Goal: Task Accomplishment & Management: Manage account settings

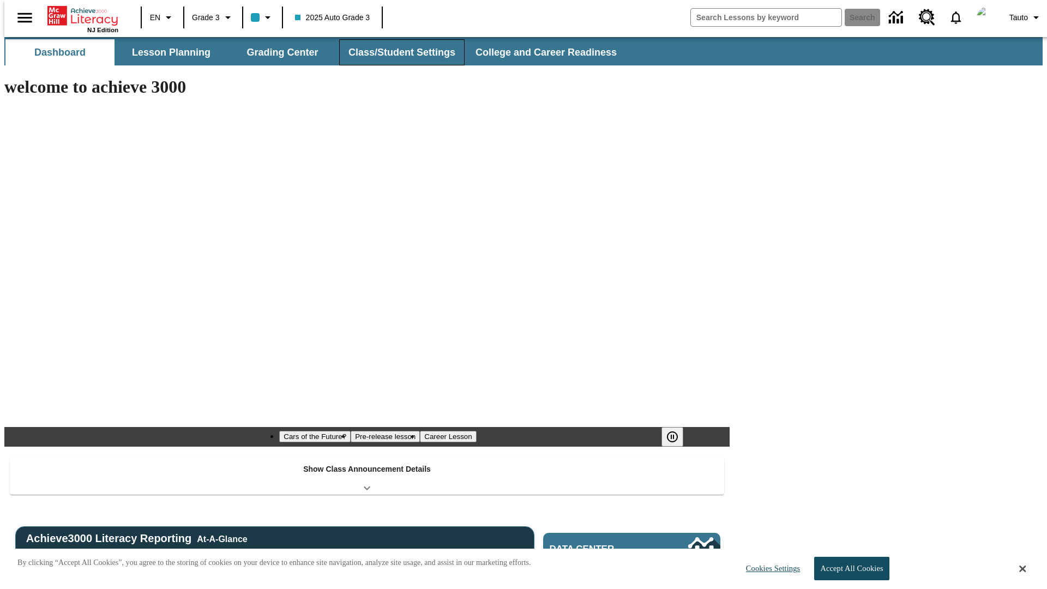
click at [396, 52] on button "Class/Student Settings" at bounding box center [401, 52] width 125 height 26
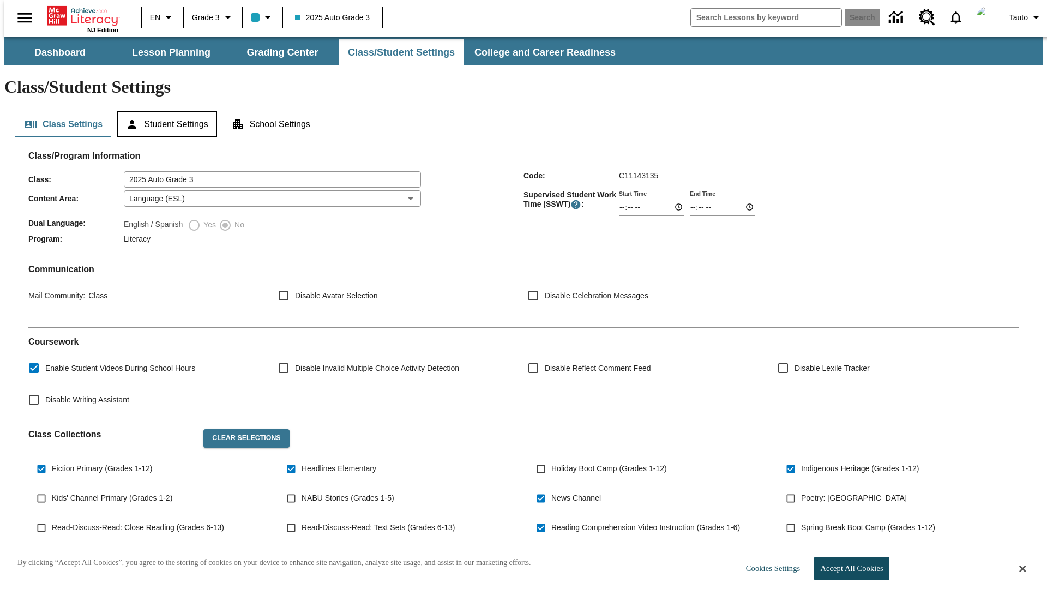
click at [164, 111] on button "Student Settings" at bounding box center [167, 124] width 100 height 26
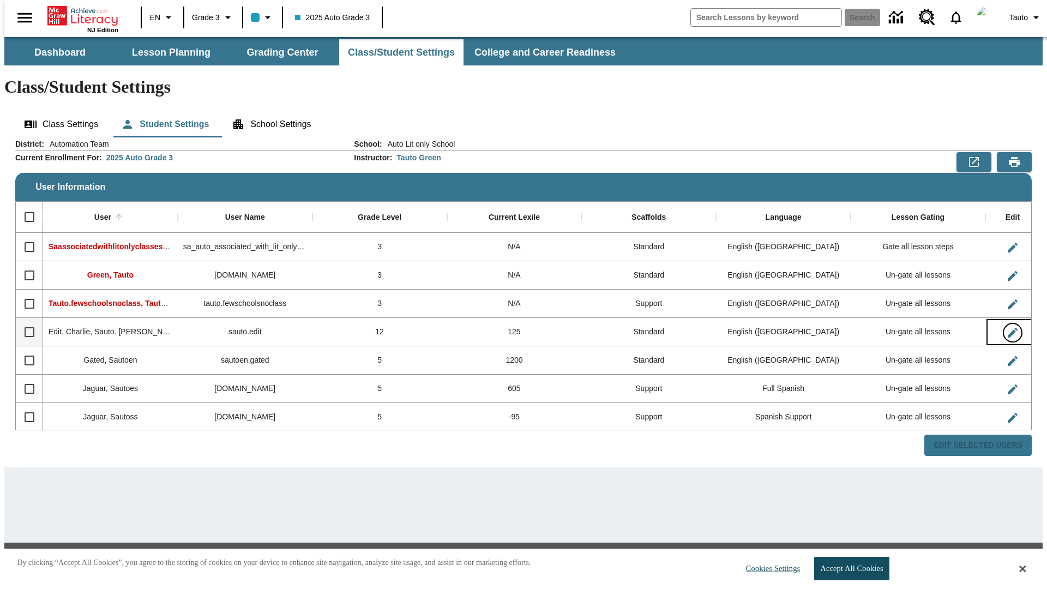
click at [1008, 328] on icon "Edit User" at bounding box center [1013, 333] width 10 height 10
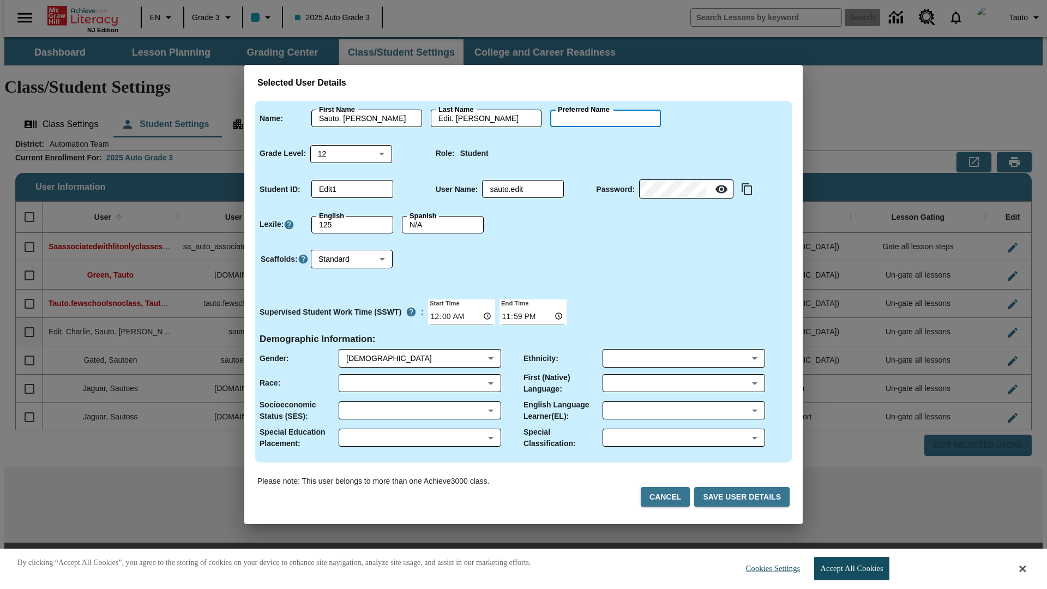
type input "[PERSON_NAME]"
click at [670, 497] on button "Cancel" at bounding box center [665, 497] width 49 height 20
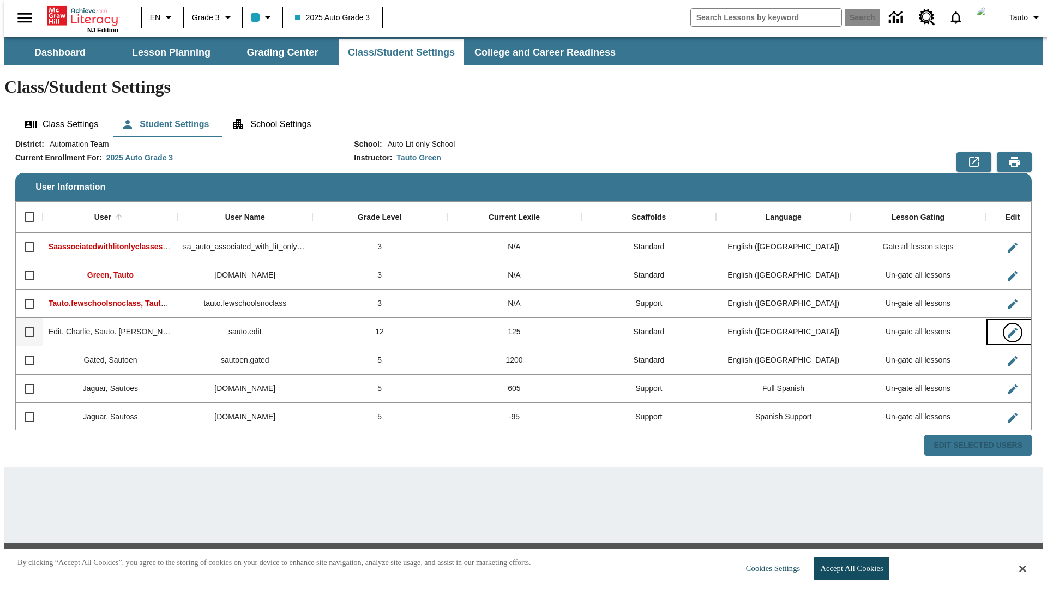
click at [1008, 328] on icon "Edit User" at bounding box center [1013, 333] width 10 height 10
